Goal: Transaction & Acquisition: Obtain resource

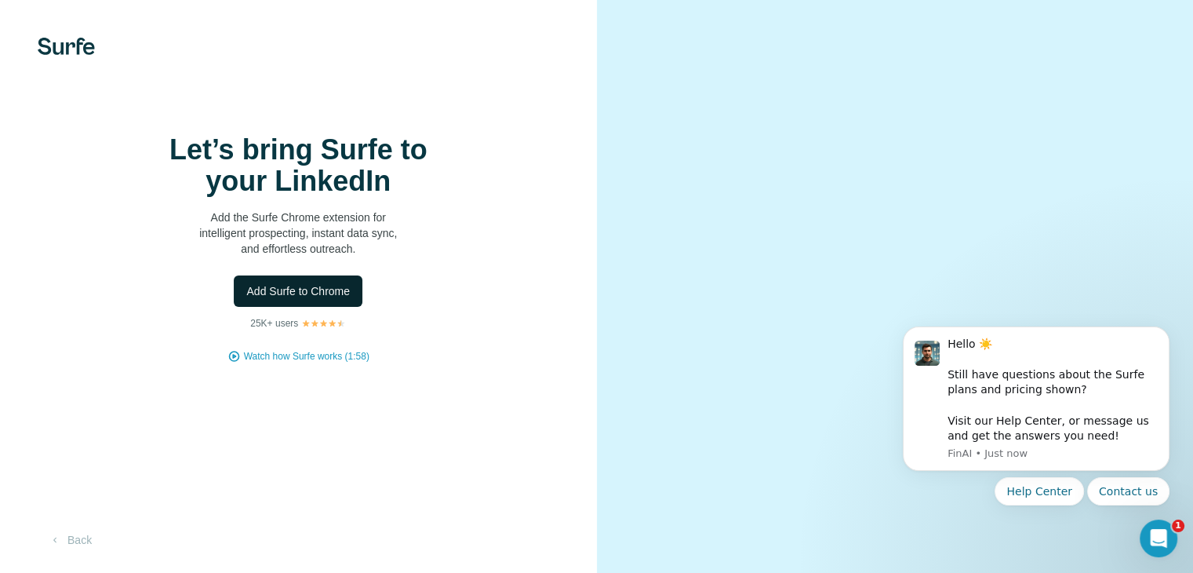
click at [315, 299] on span "Add Surfe to Chrome" at bounding box center [298, 291] width 104 height 16
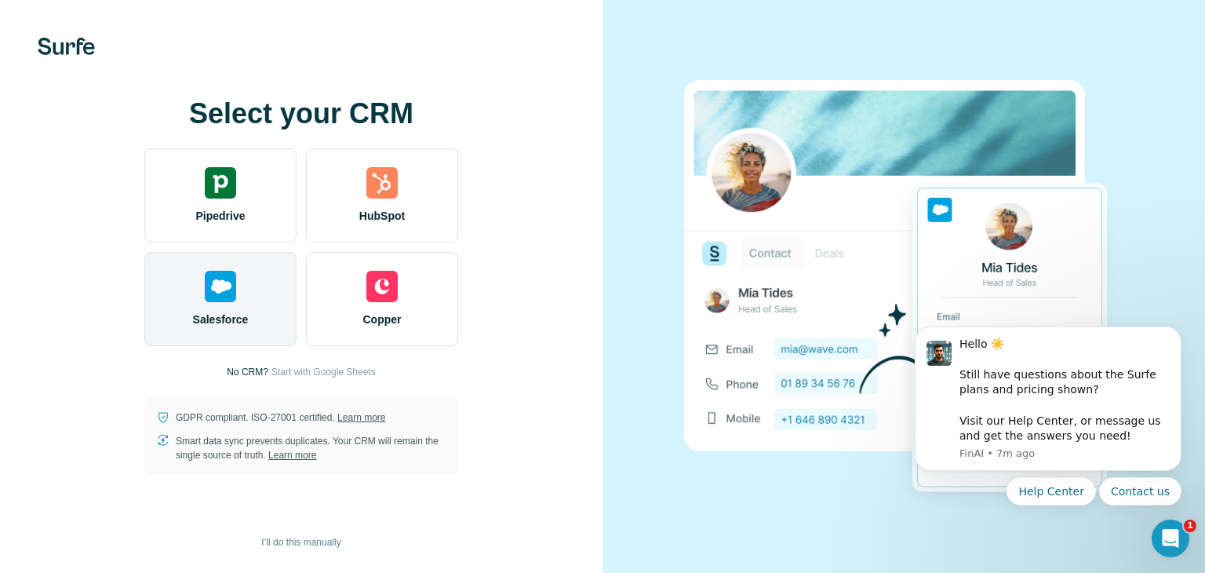
click at [221, 290] on img at bounding box center [220, 286] width 31 height 31
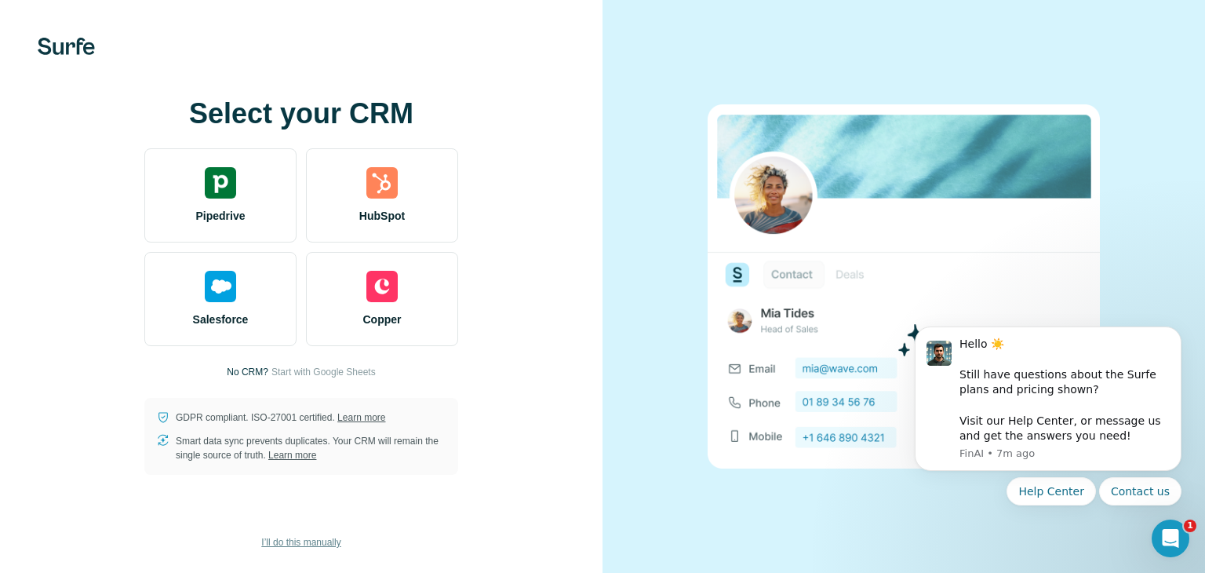
click at [326, 531] on button "I’ll do this manually" at bounding box center [300, 542] width 101 height 24
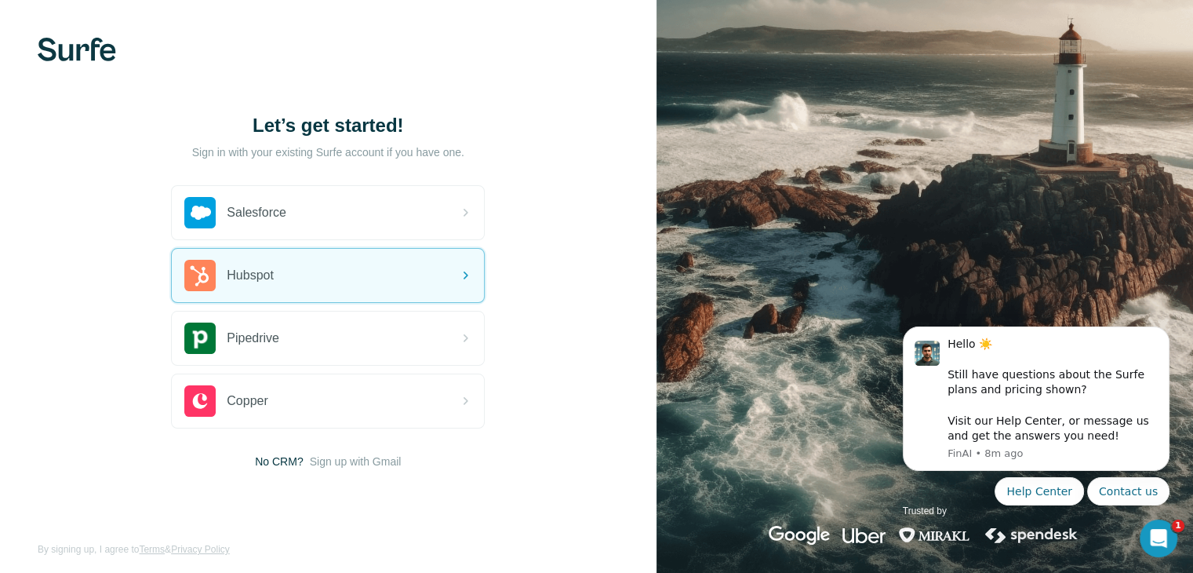
scroll to position [9, 0]
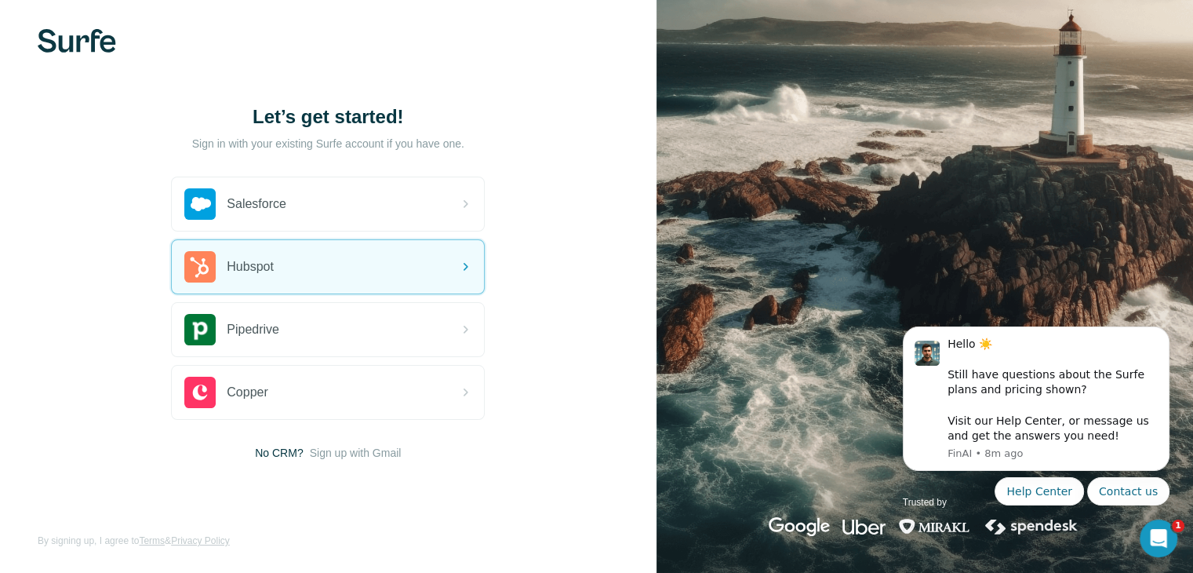
click at [285, 455] on span "No CRM?" at bounding box center [279, 453] width 48 height 16
click at [358, 452] on span "Sign up with Gmail" at bounding box center [356, 453] width 92 height 16
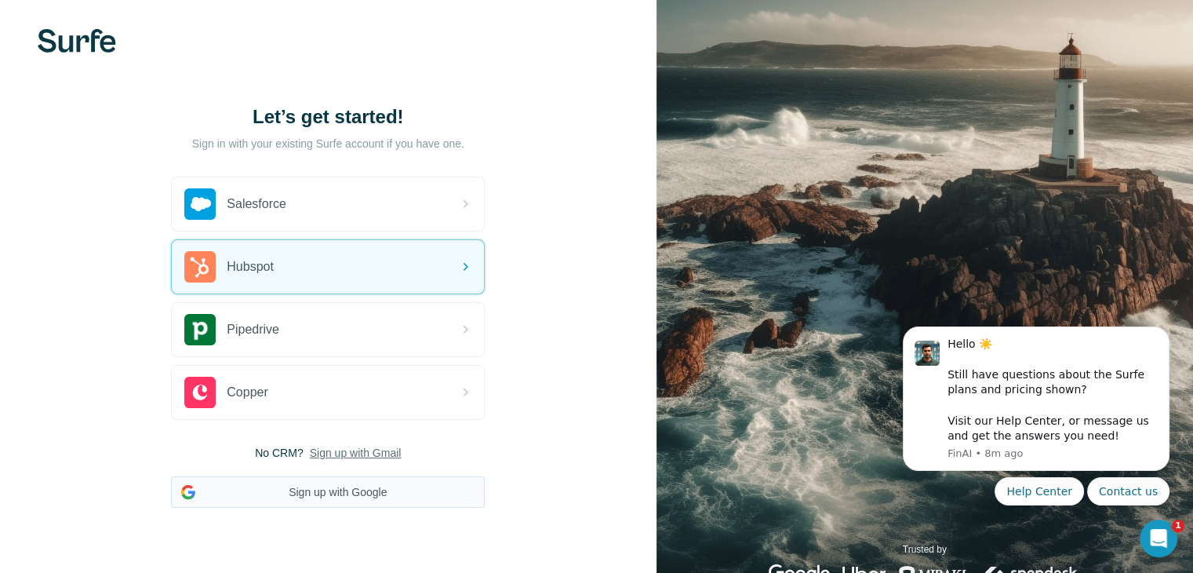
click at [358, 484] on button "Sign up with Google" at bounding box center [328, 491] width 314 height 31
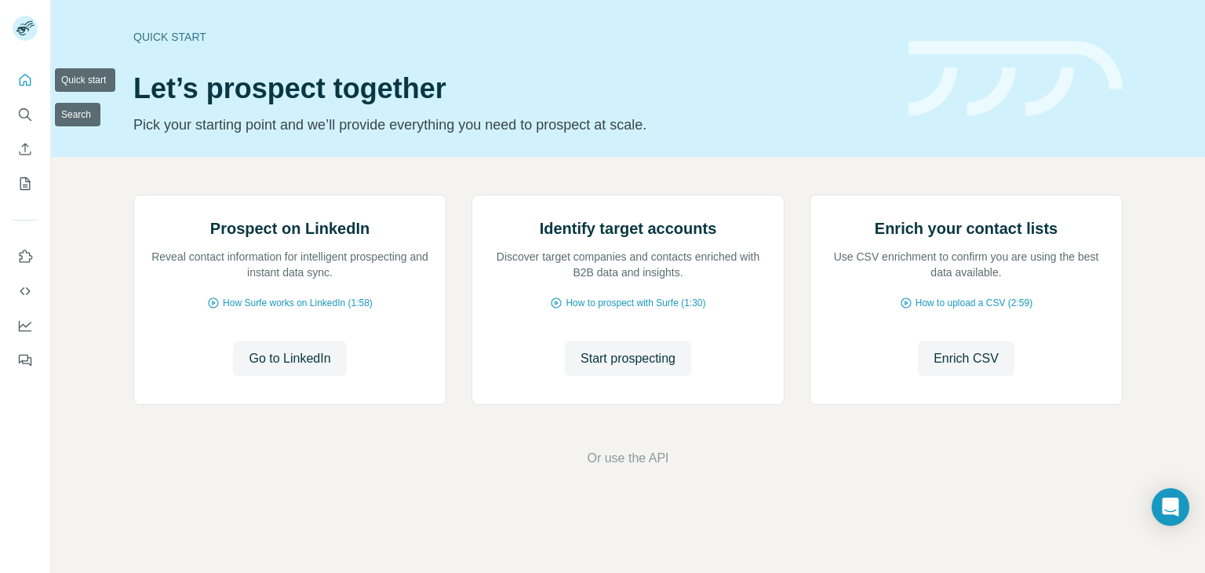
click at [24, 79] on icon "Quick start" at bounding box center [25, 80] width 16 height 16
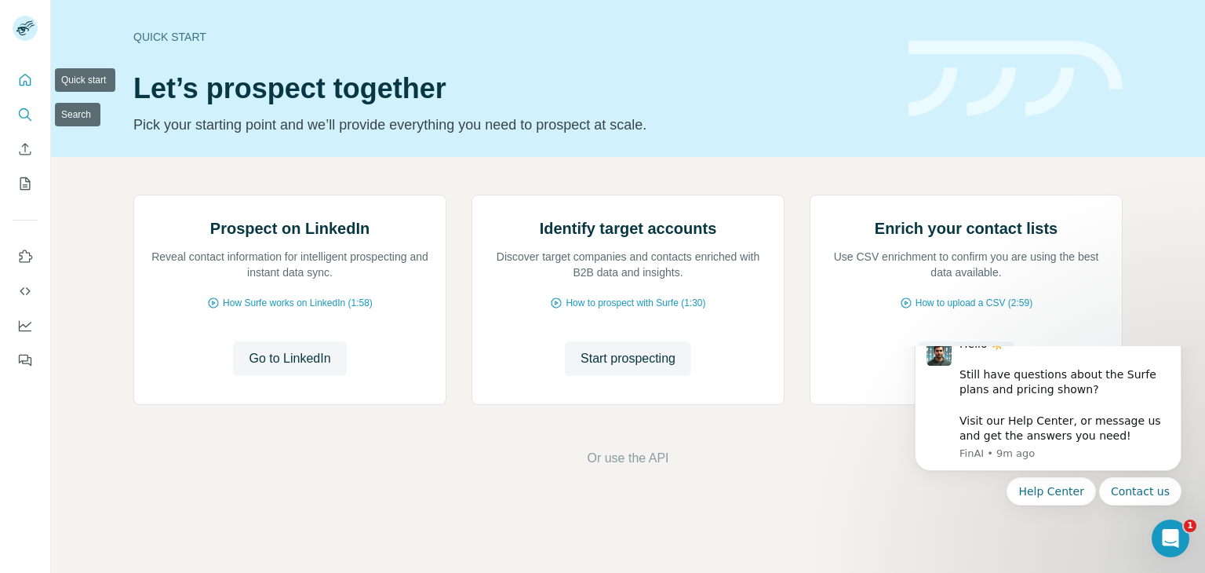
click at [31, 118] on icon "Search" at bounding box center [25, 115] width 16 height 16
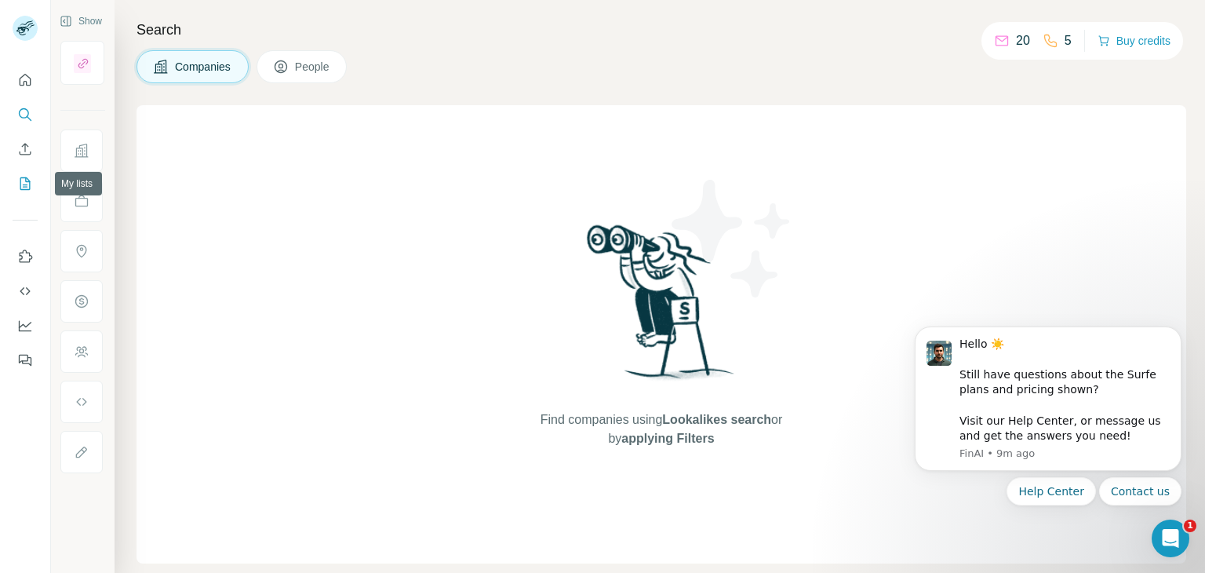
click at [28, 187] on icon "My lists" at bounding box center [25, 184] width 16 height 16
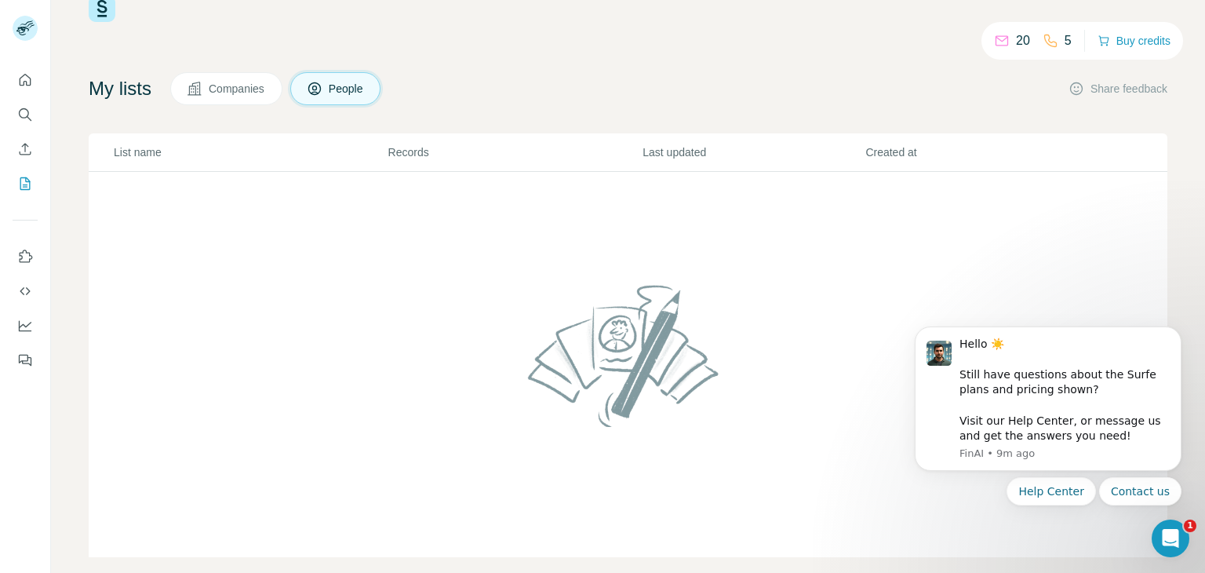
scroll to position [64, 0]
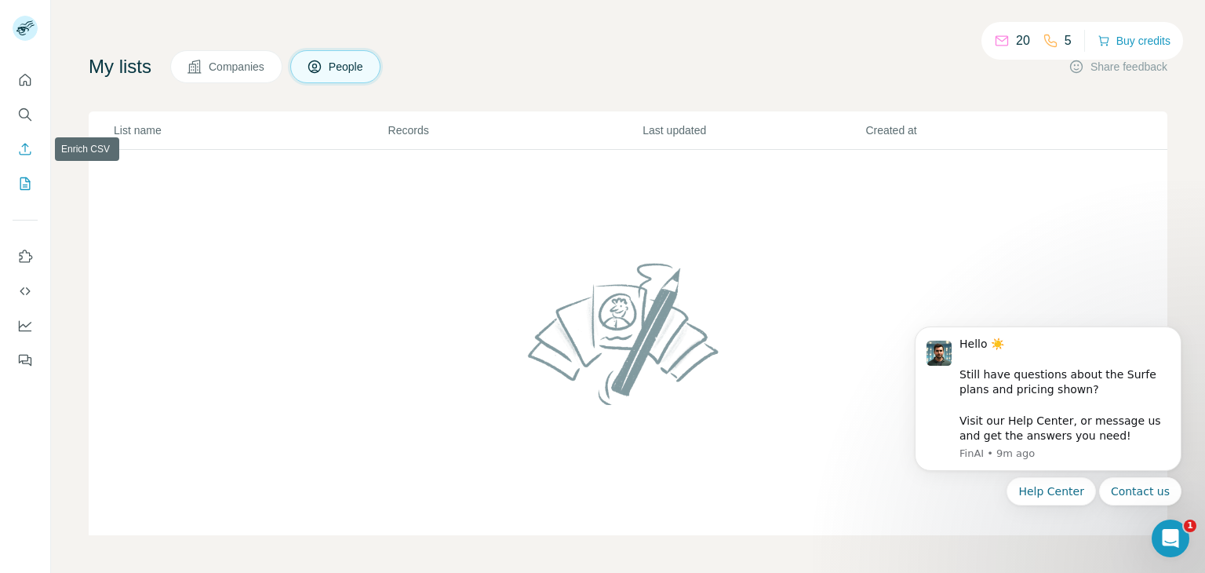
click at [29, 151] on icon "Enrich CSV" at bounding box center [25, 149] width 16 height 16
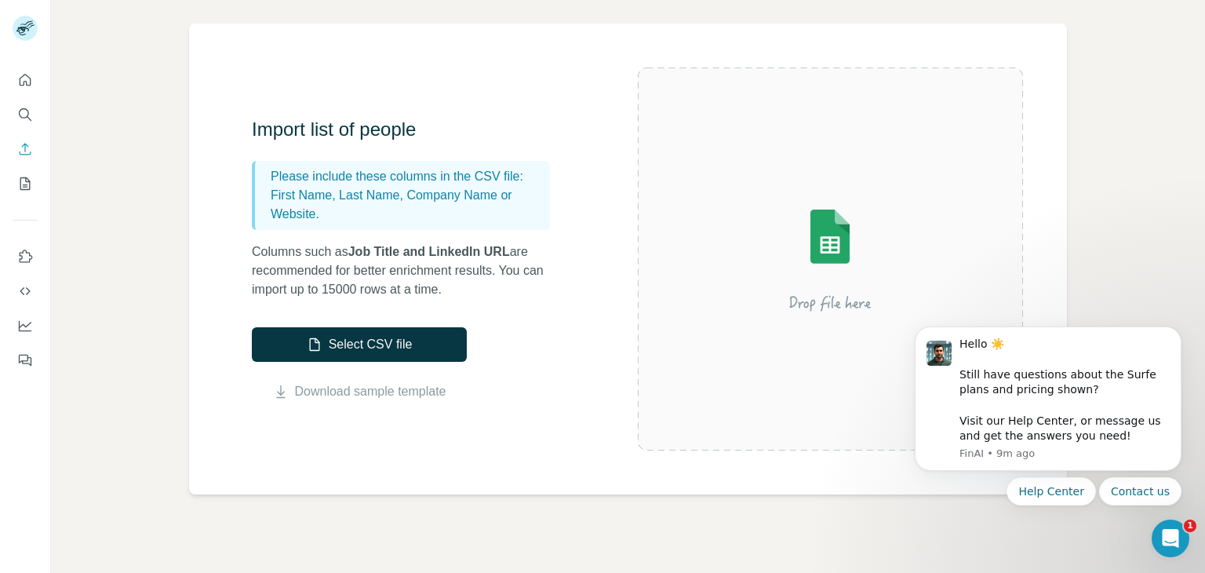
scroll to position [104, 0]
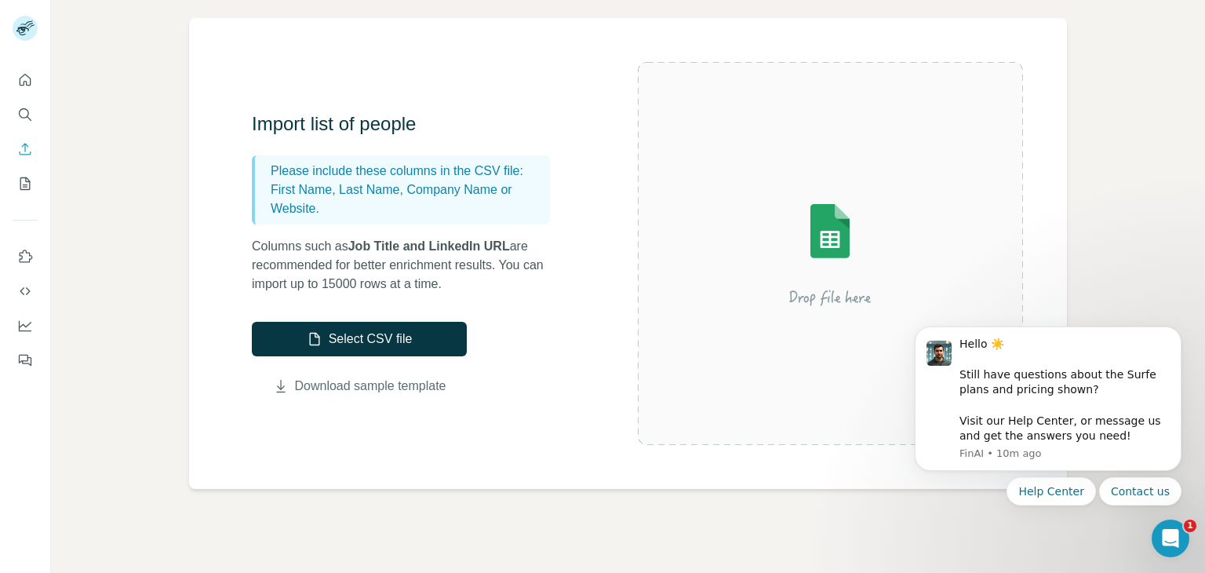
click at [417, 386] on link "Download sample template" at bounding box center [370, 385] width 151 height 19
